Goal: Find specific page/section: Find specific page/section

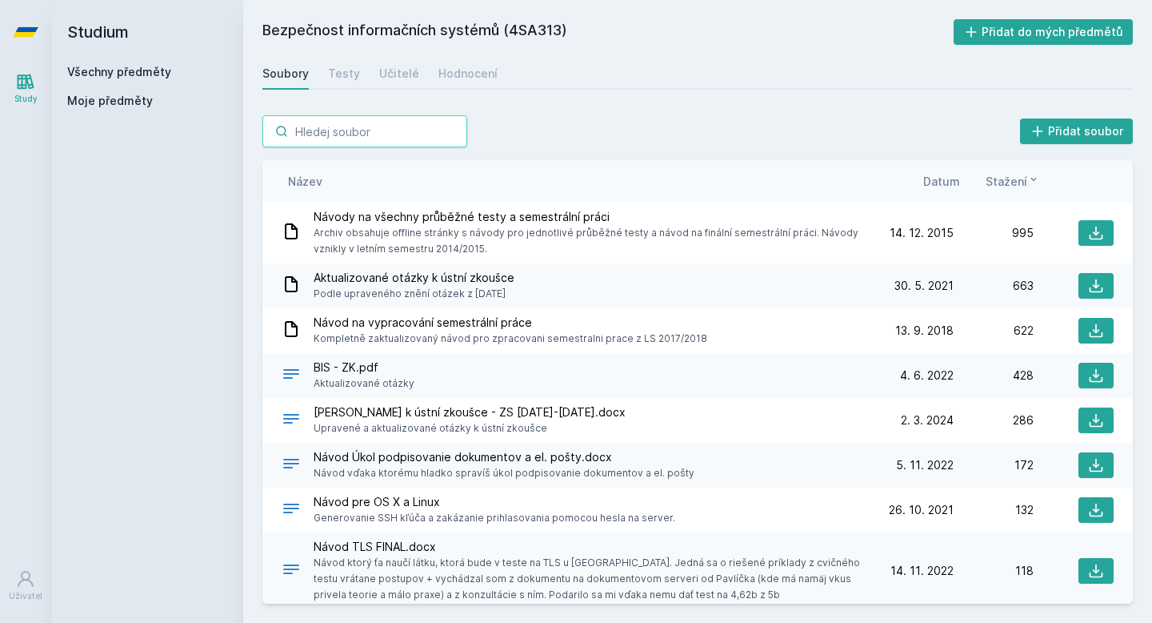
click at [302, 131] on input "search" at bounding box center [364, 131] width 205 height 32
type input "u"
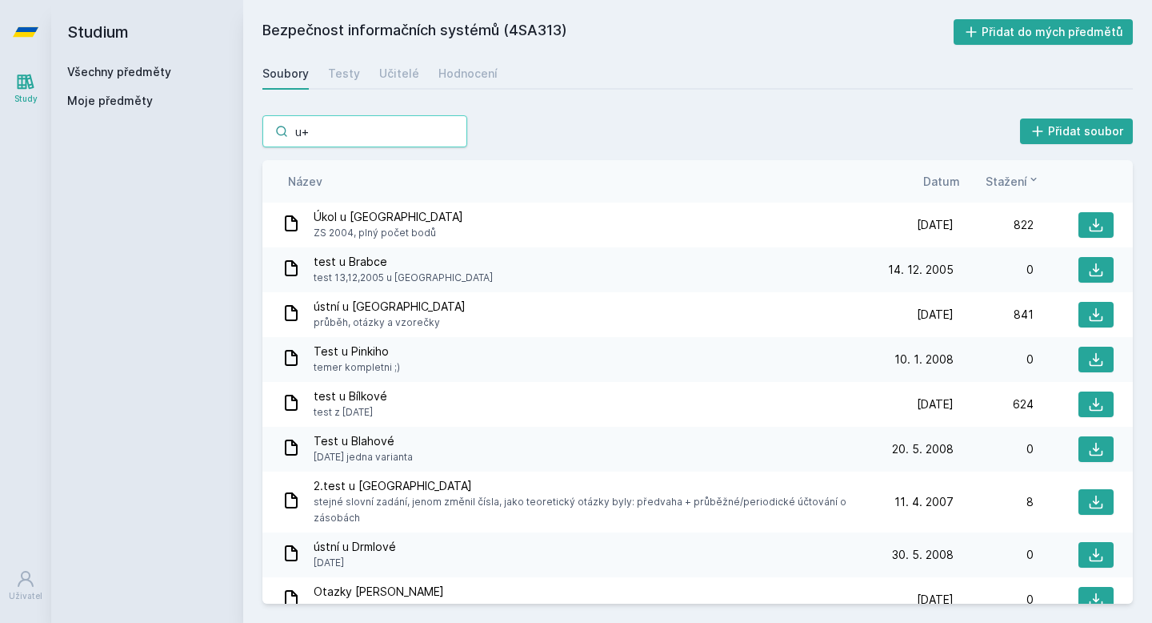
type input "u"
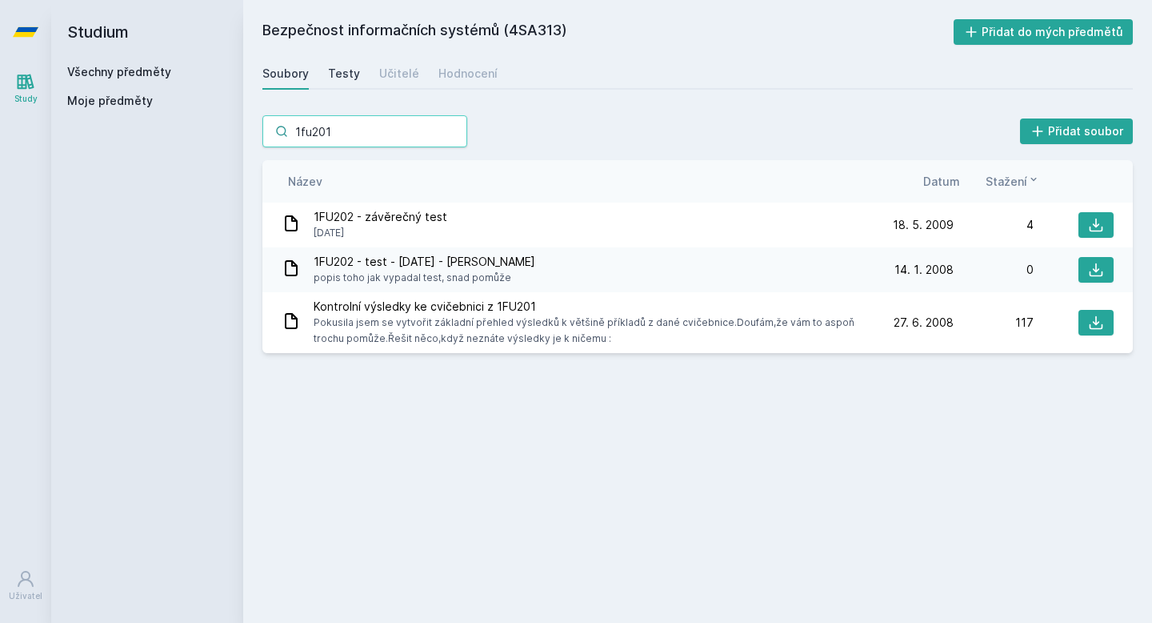
type input "1fu201"
click at [336, 72] on div "Testy" at bounding box center [344, 74] width 32 height 16
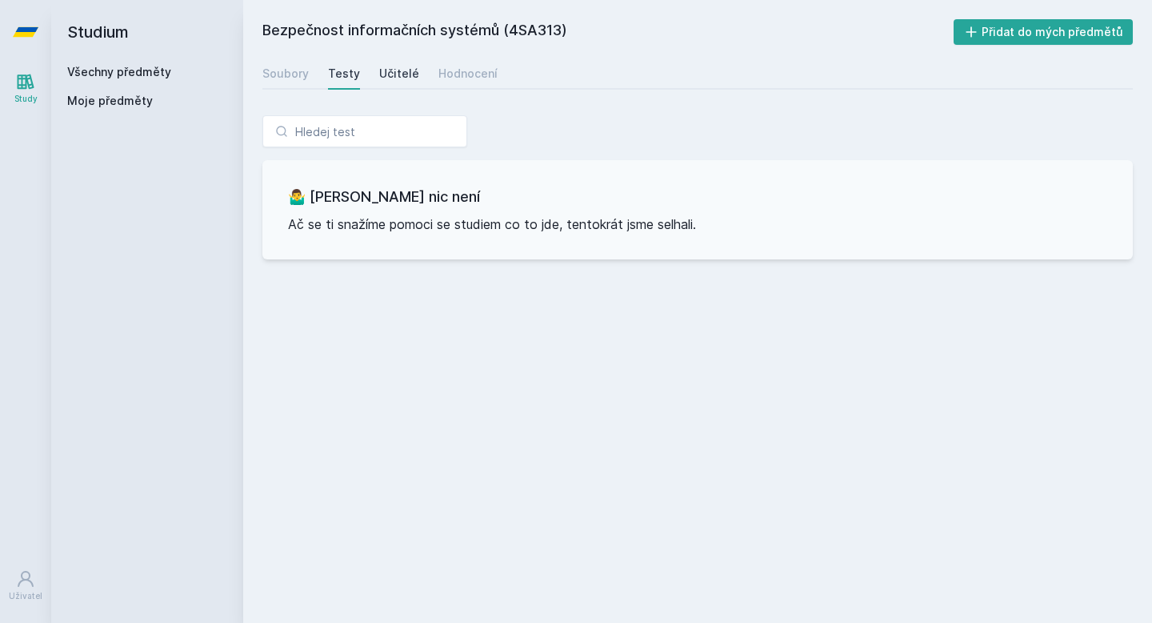
click at [387, 74] on div "Učitelé" at bounding box center [399, 74] width 40 height 16
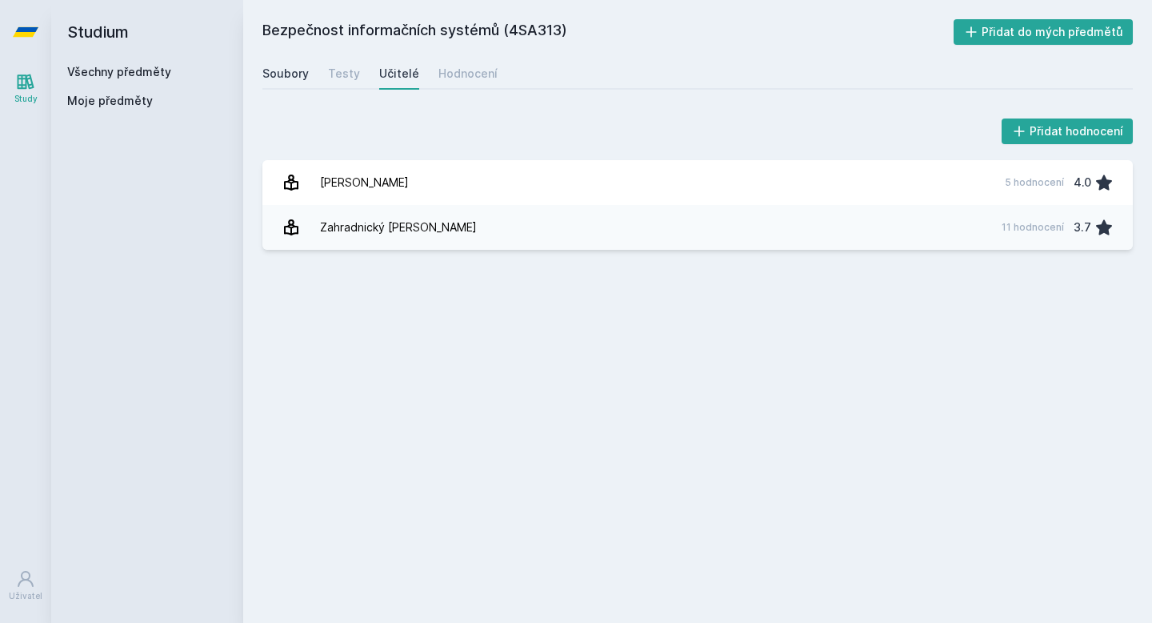
click at [291, 80] on div "Soubory" at bounding box center [285, 74] width 46 height 16
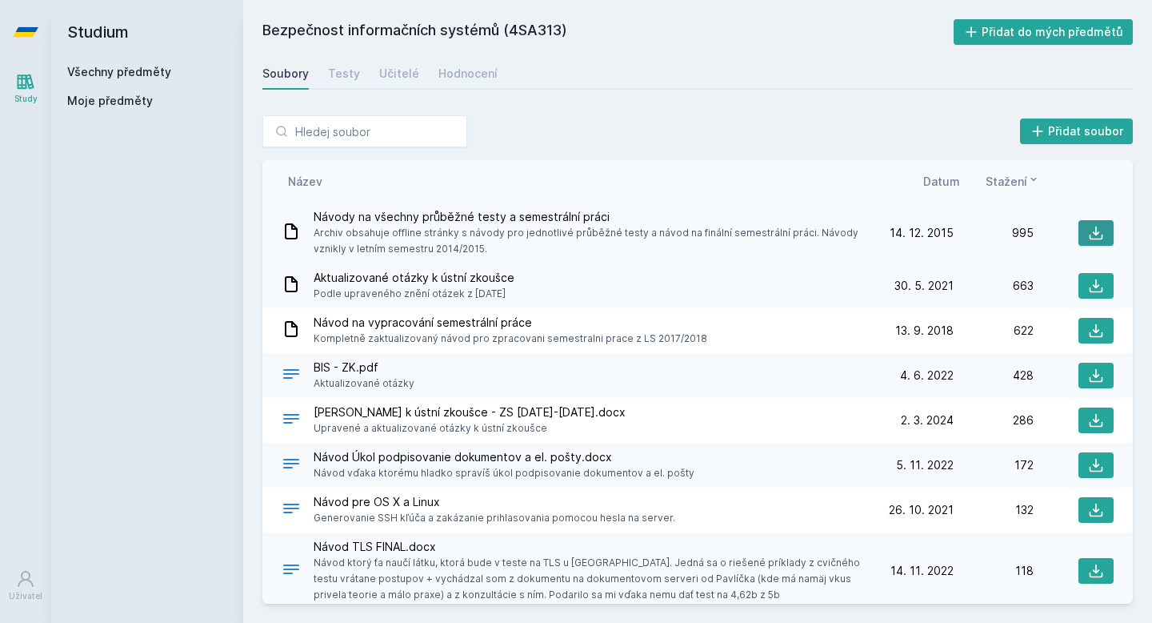
click at [1098, 235] on icon at bounding box center [1096, 233] width 16 height 16
click at [465, 85] on link "Hodnocení" at bounding box center [468, 74] width 59 height 32
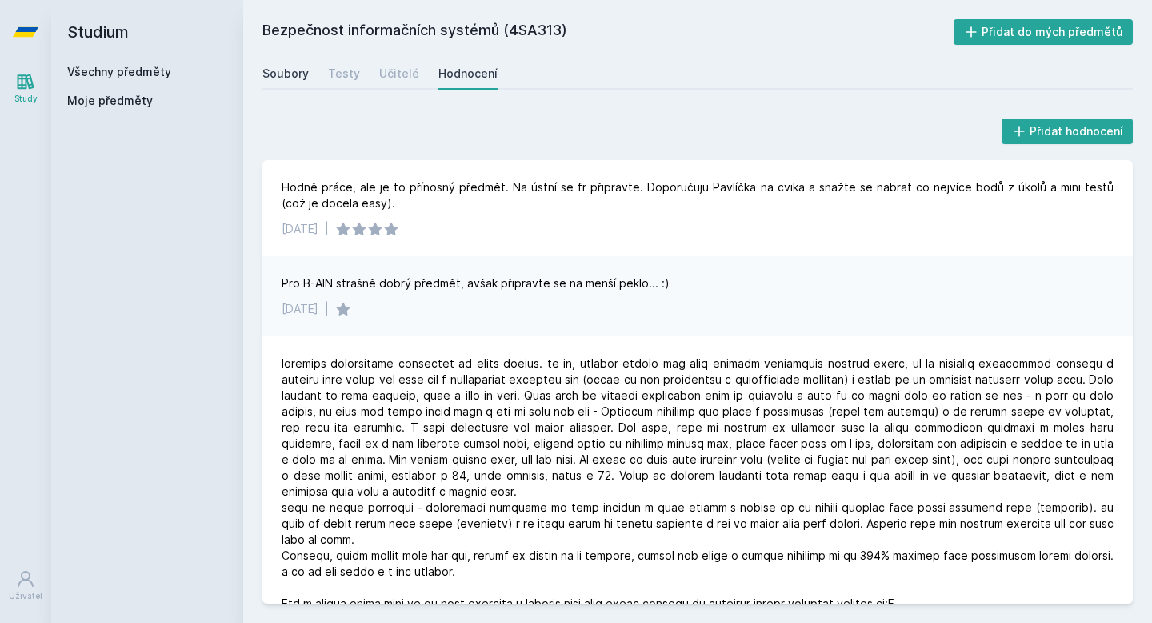
click at [275, 73] on div "Soubory" at bounding box center [285, 74] width 46 height 16
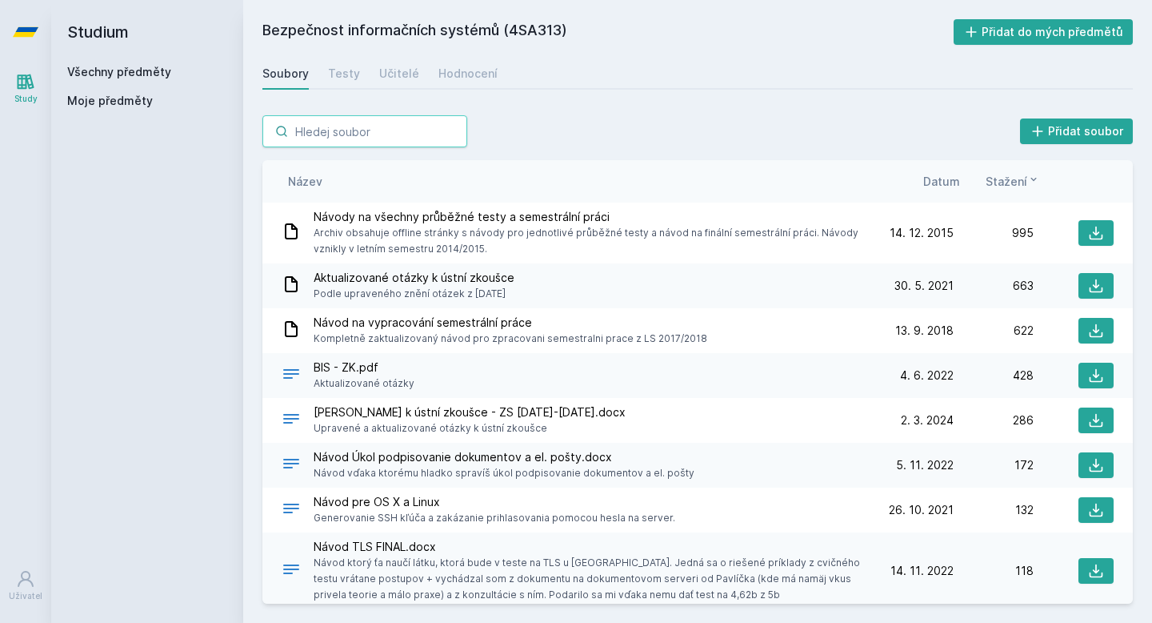
click at [348, 126] on input "search" at bounding box center [364, 131] width 205 height 32
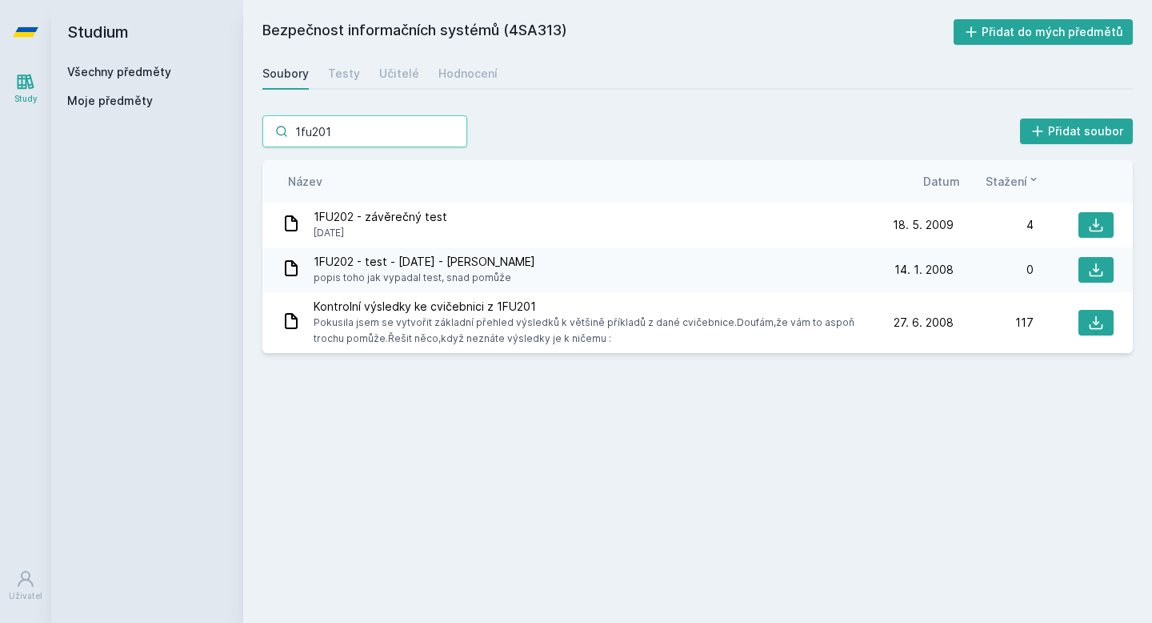
type input "1fu201"
click at [106, 77] on link "Všechny předměty" at bounding box center [119, 72] width 104 height 14
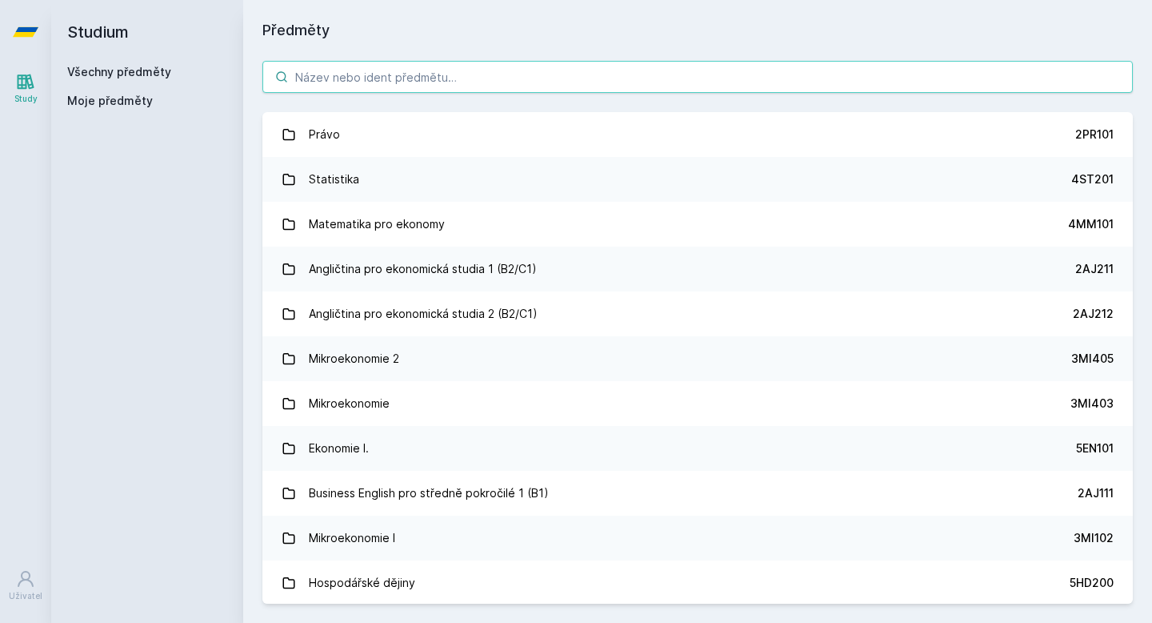
click at [341, 88] on input "search" at bounding box center [697, 77] width 871 height 32
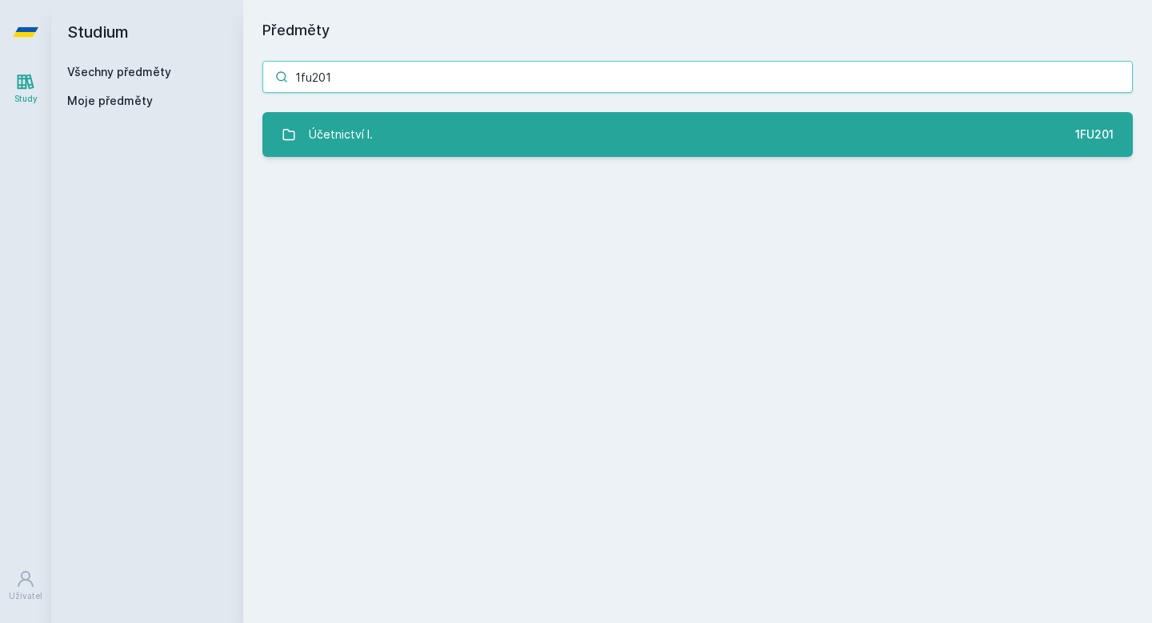
type input "1fu201"
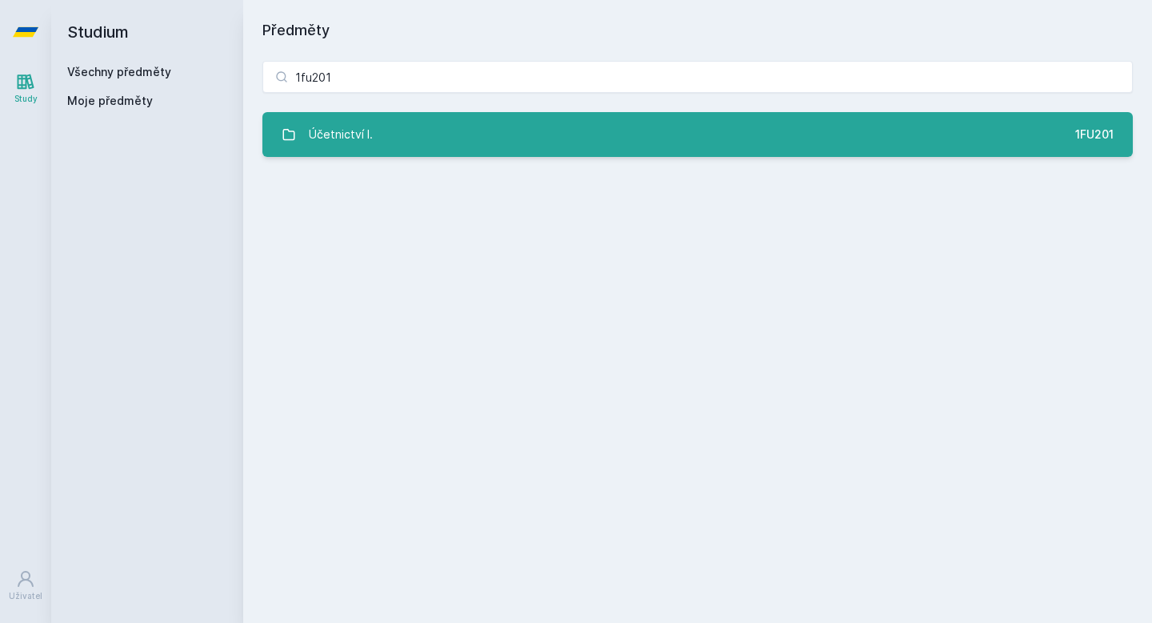
click at [380, 145] on link "Účetnictví I. 1FU201" at bounding box center [697, 134] width 871 height 45
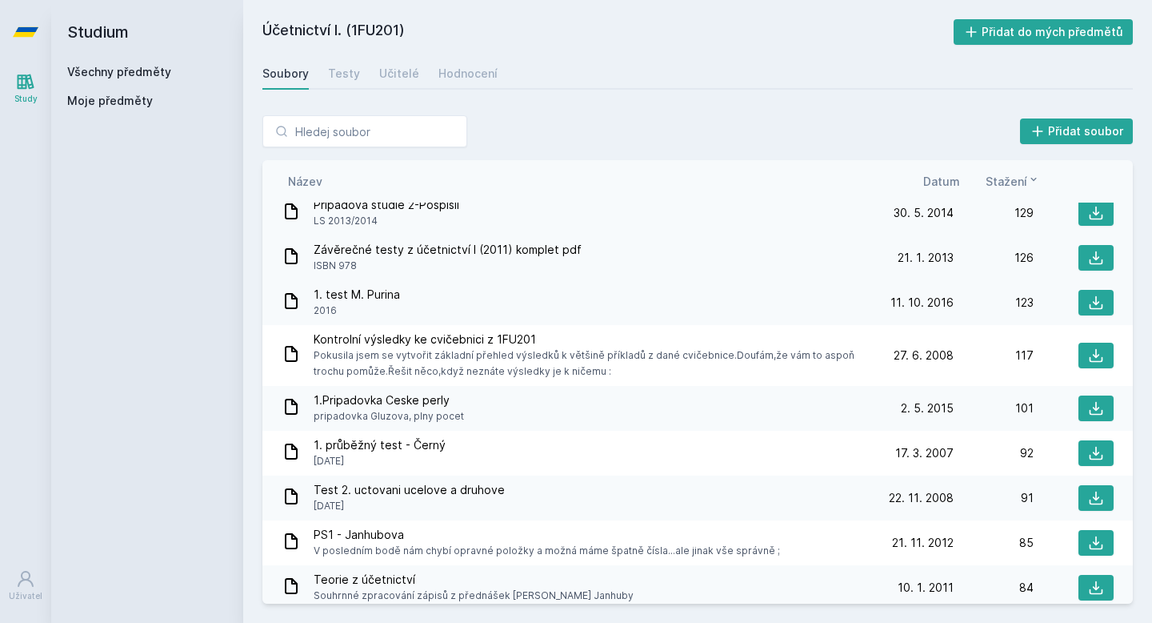
scroll to position [960, 0]
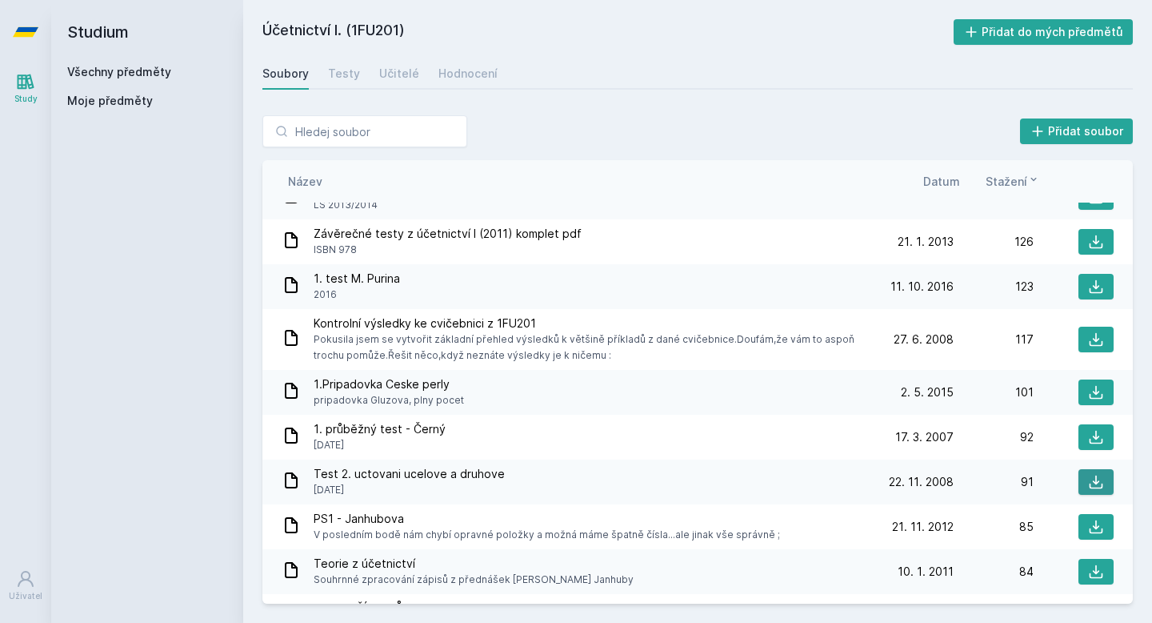
click at [1102, 479] on icon at bounding box center [1096, 482] width 16 height 16
